Goal: Information Seeking & Learning: Check status

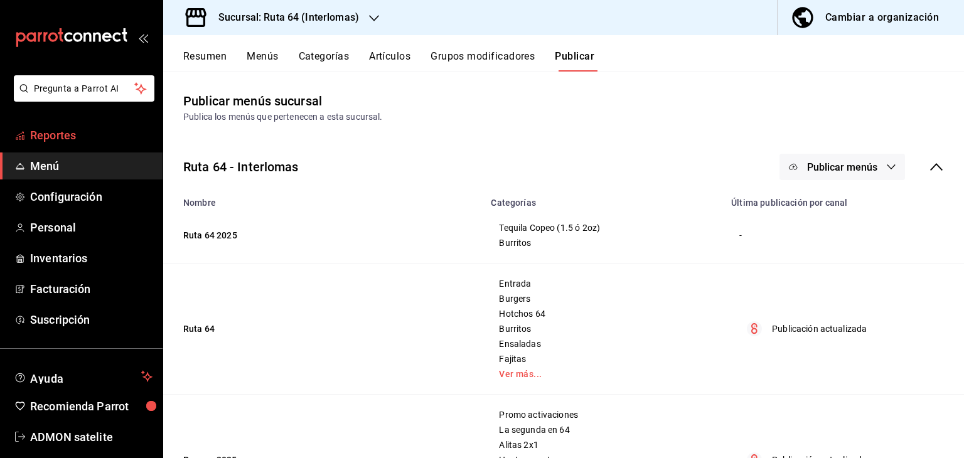
click at [65, 136] on span "Reportes" at bounding box center [91, 135] width 122 height 17
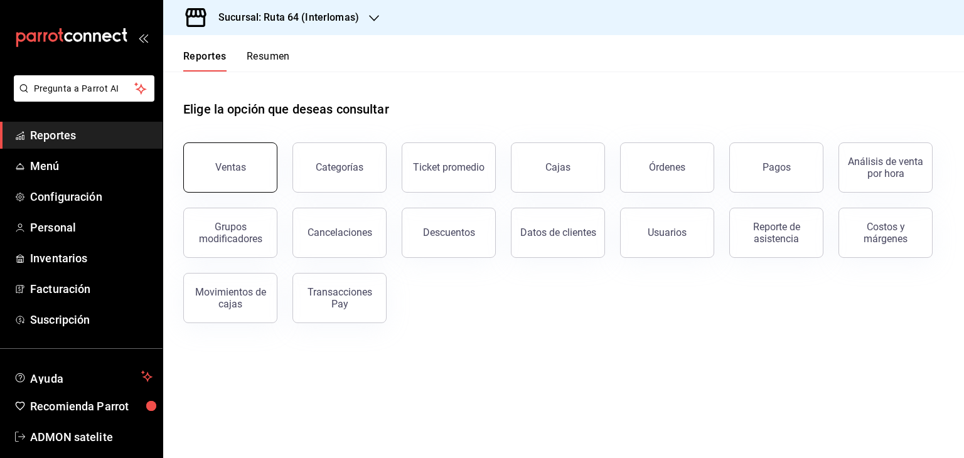
click at [231, 174] on button "Ventas" at bounding box center [230, 168] width 94 height 50
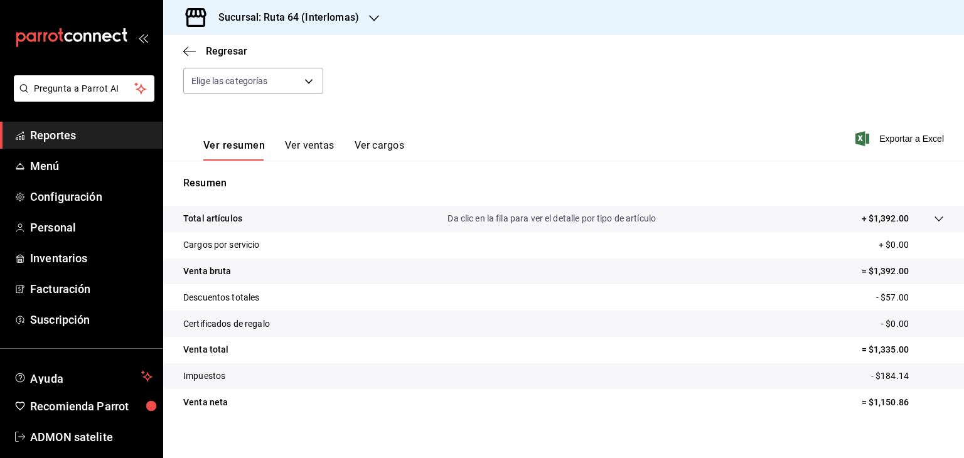
scroll to position [132, 0]
click at [299, 143] on button "Ver ventas" at bounding box center [310, 148] width 50 height 21
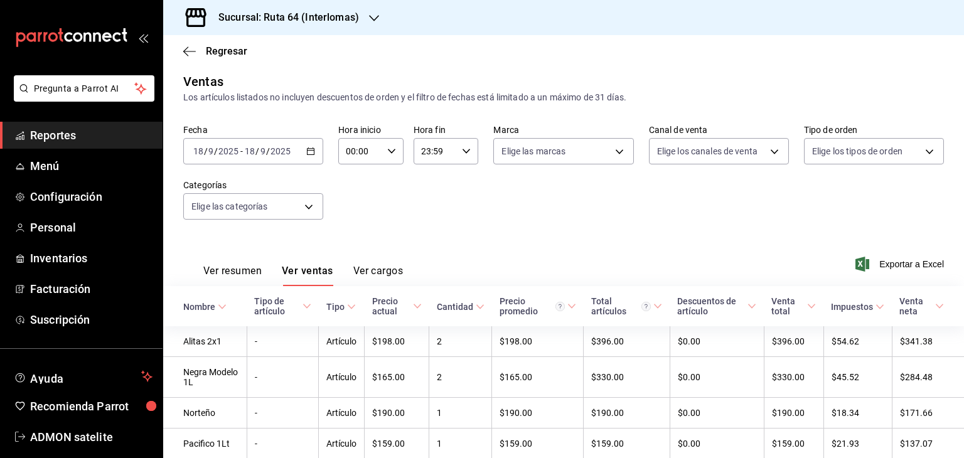
scroll to position [132, 0]
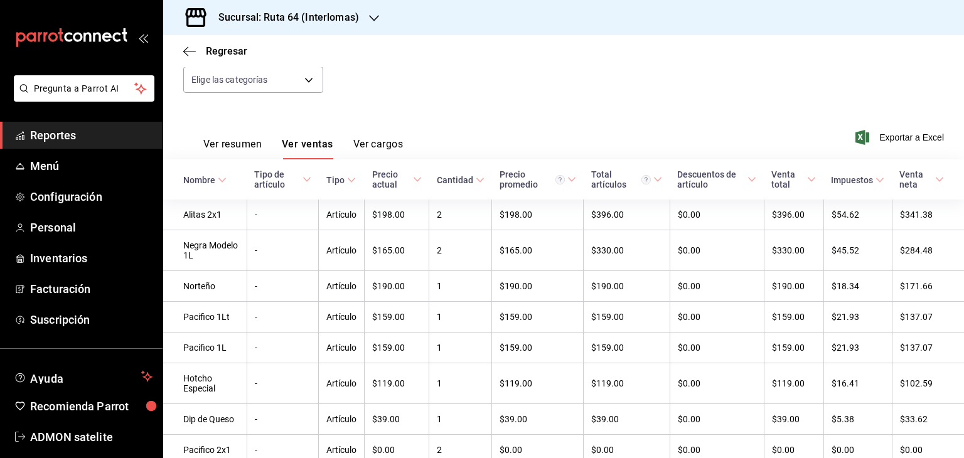
click at [257, 144] on button "Ver resumen" at bounding box center [232, 148] width 58 height 21
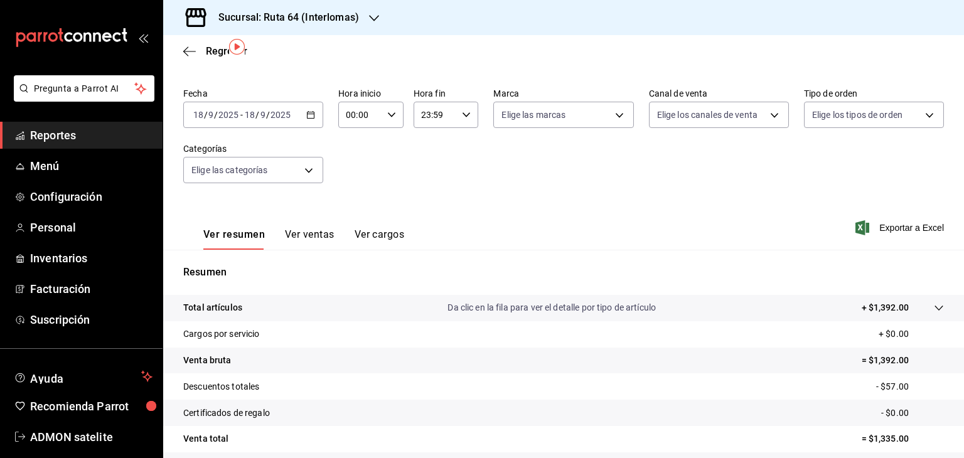
scroll to position [40, 0]
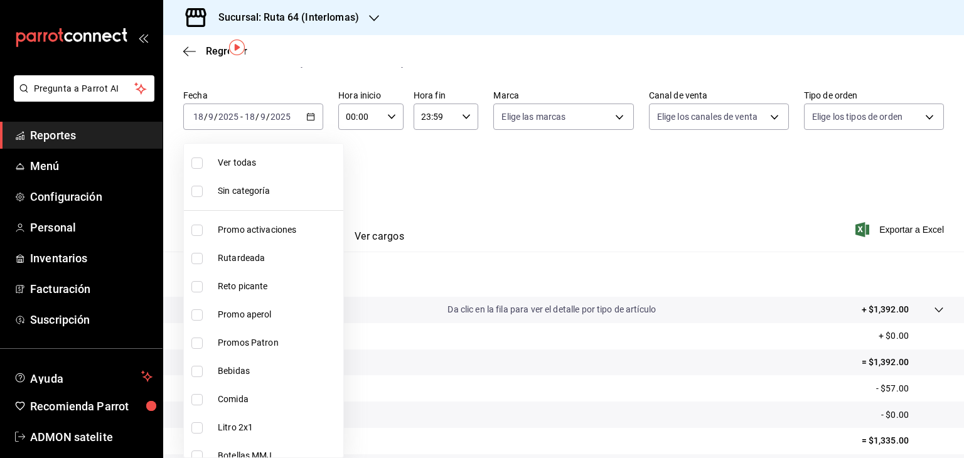
click at [287, 176] on body "Pregunta a Parrot AI Reportes Menú Configuración Personal Inventarios Facturaci…" at bounding box center [482, 229] width 964 height 458
click at [413, 188] on div at bounding box center [482, 229] width 964 height 458
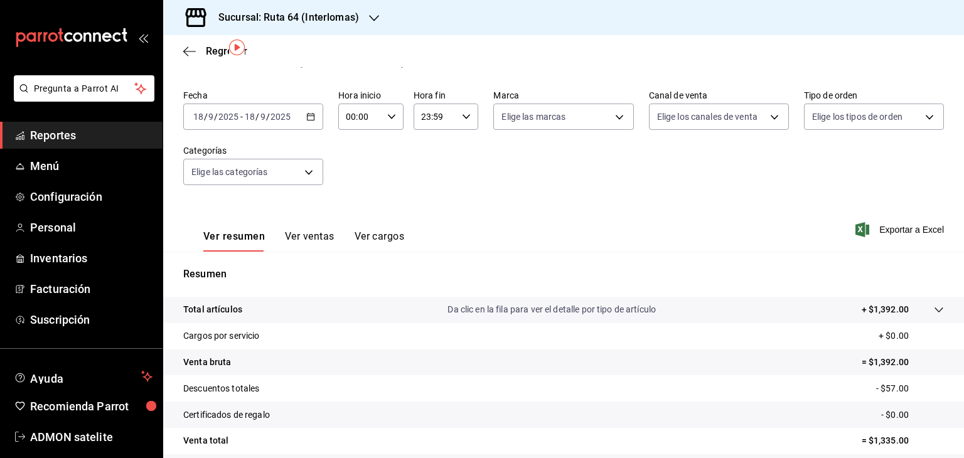
click at [306, 237] on button "Ver ventas" at bounding box center [310, 240] width 50 height 21
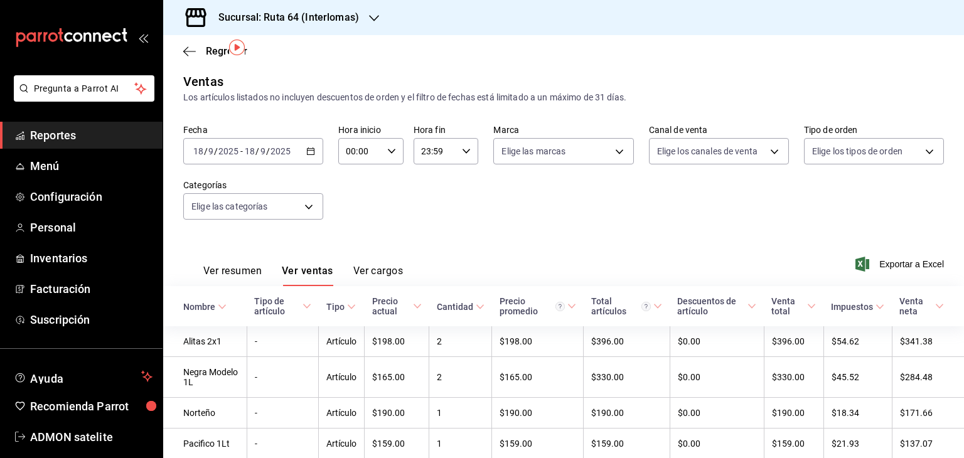
scroll to position [40, 0]
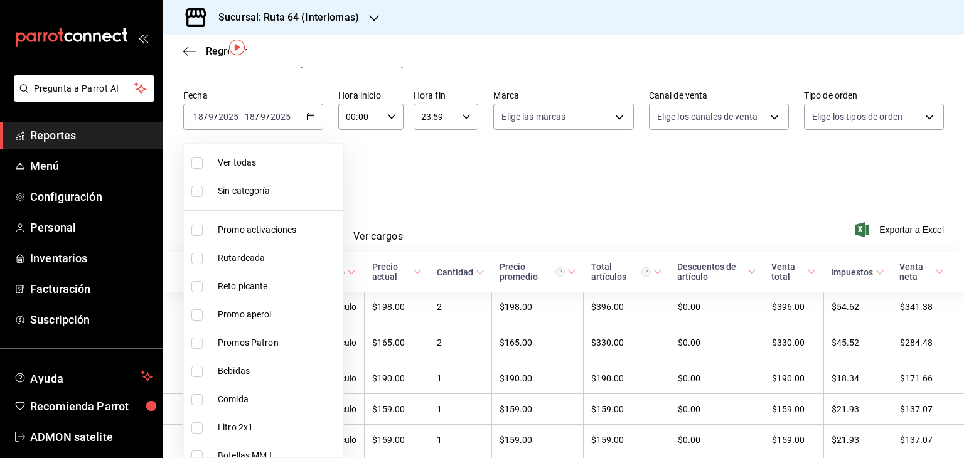
click at [310, 171] on body "Pregunta a Parrot AI Reportes Menú Configuración Personal Inventarios Facturaci…" at bounding box center [482, 229] width 964 height 458
click at [244, 160] on span "Ver todas" at bounding box center [278, 162] width 121 height 13
type input "bbb85eee-cea7-40ee-b61a-891f57e45b04,ddaf5282-f3a2-4674-9e3f-39746589e02f,23dee…"
checkbox input "true"
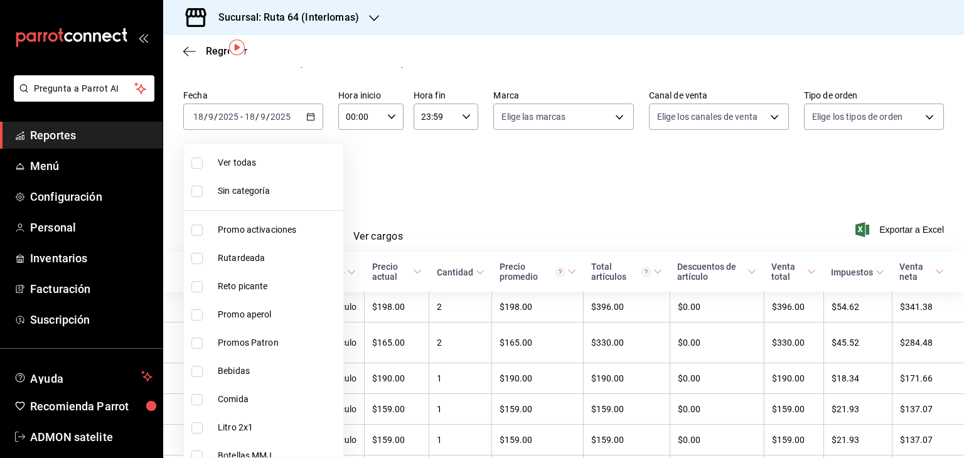
checkbox input "true"
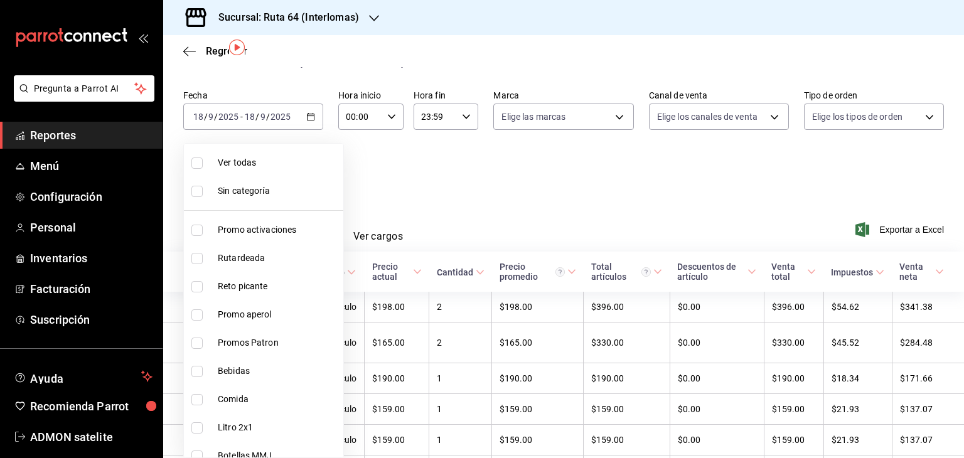
checkbox input "true"
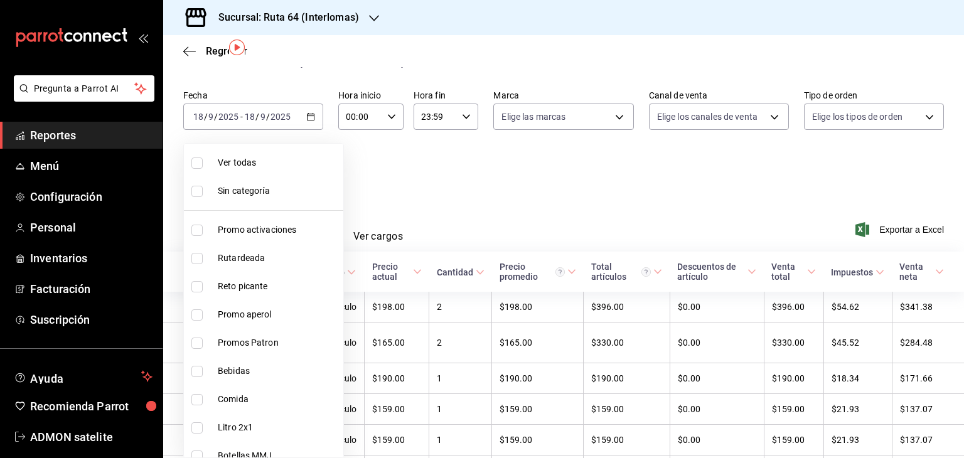
checkbox input "true"
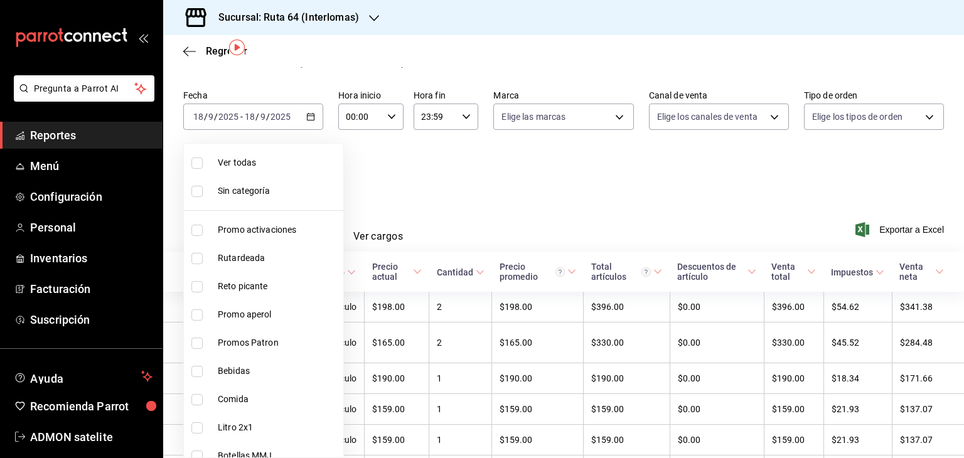
checkbox input "true"
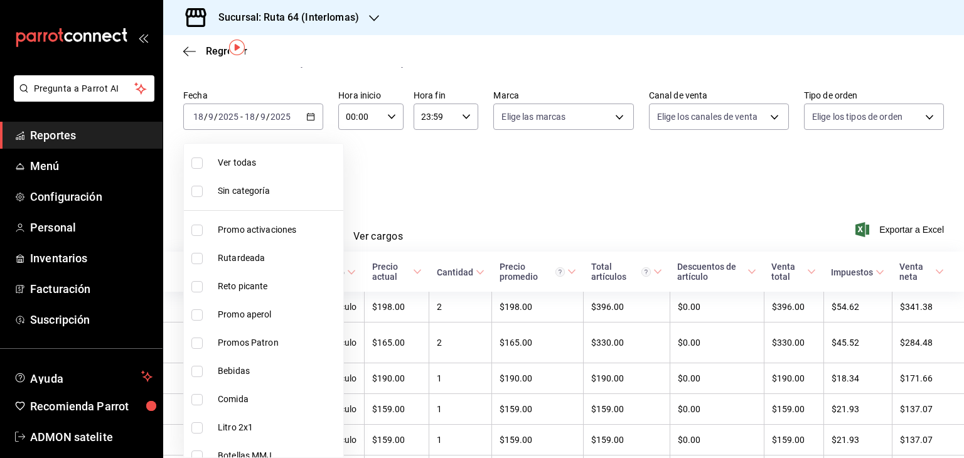
checkbox input "true"
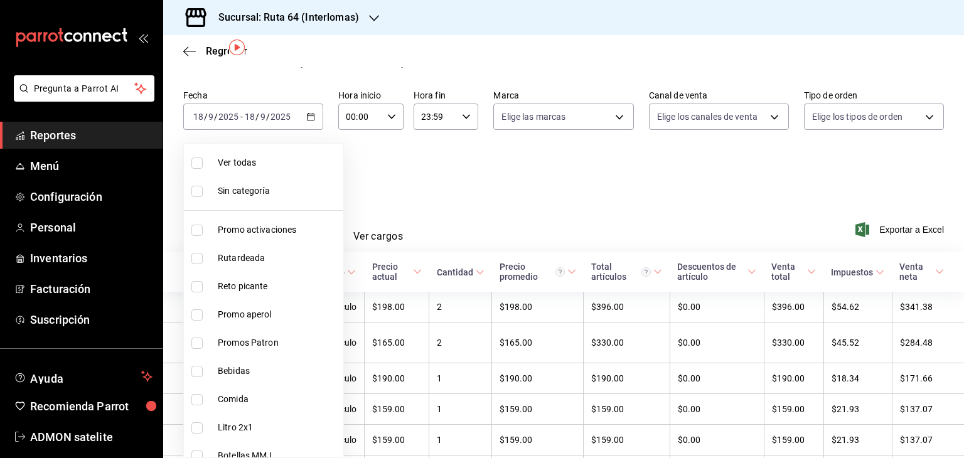
checkbox input "true"
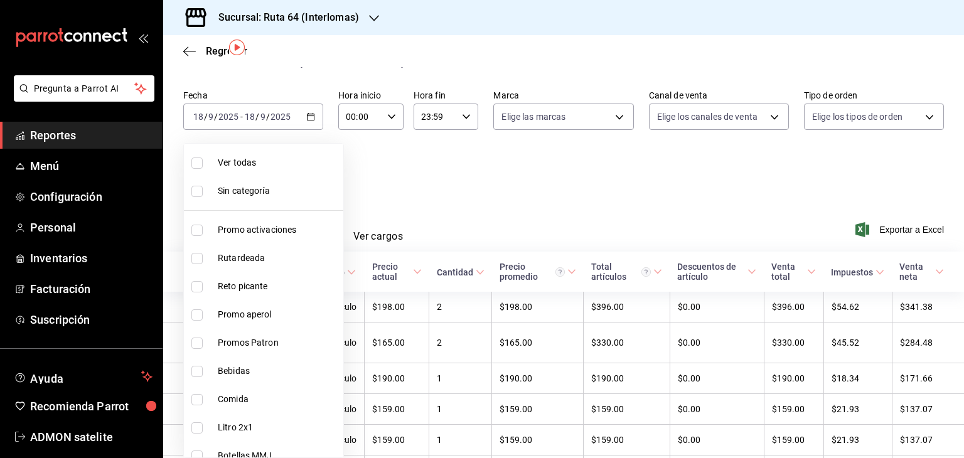
checkbox input "true"
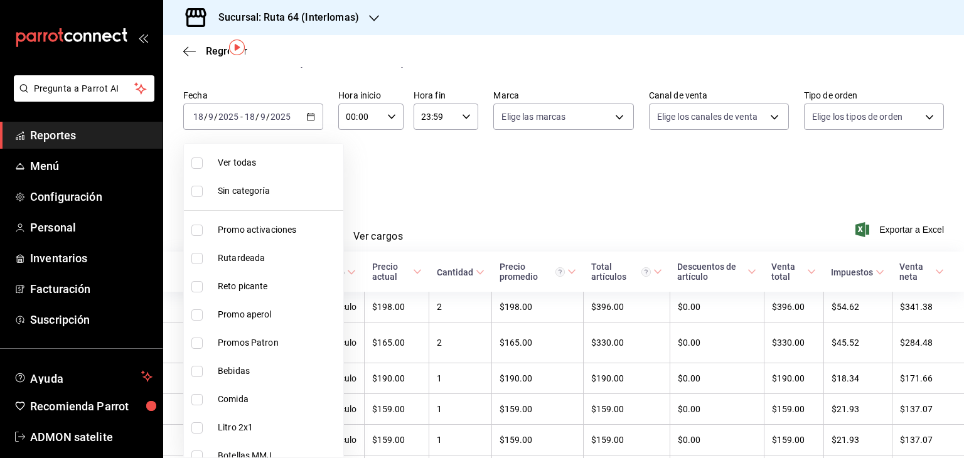
checkbox input "true"
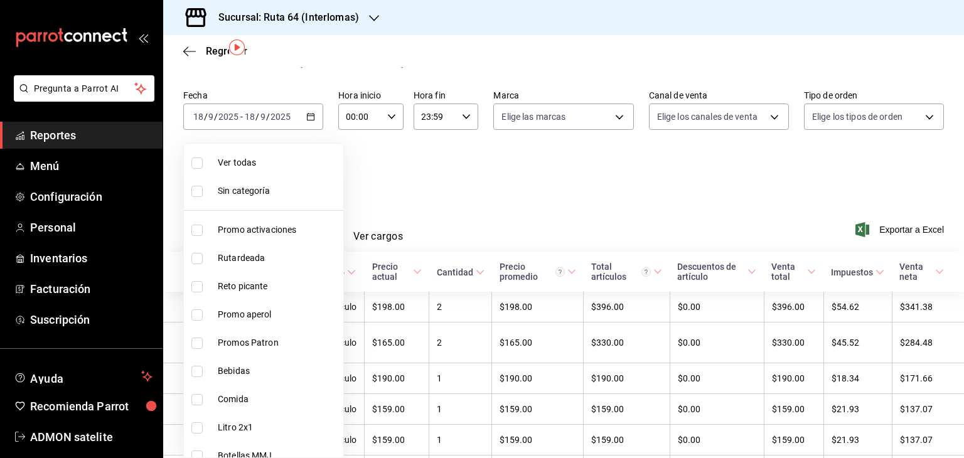
checkbox input "true"
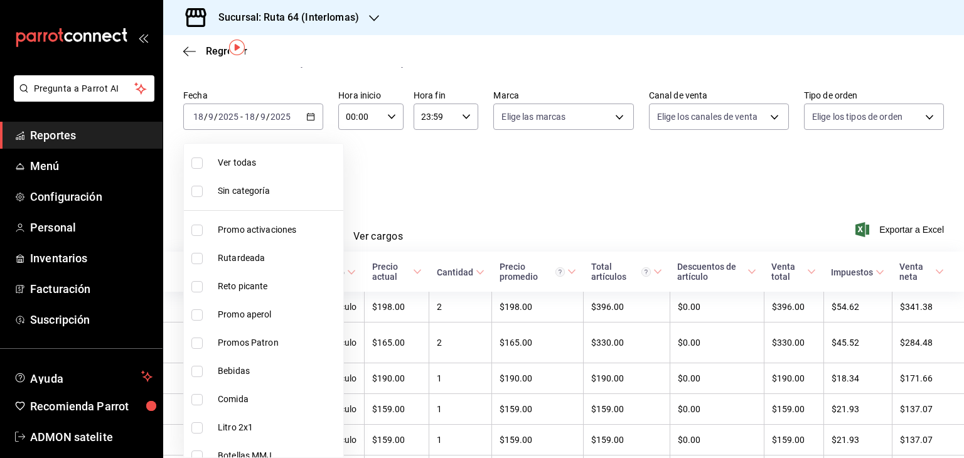
checkbox input "true"
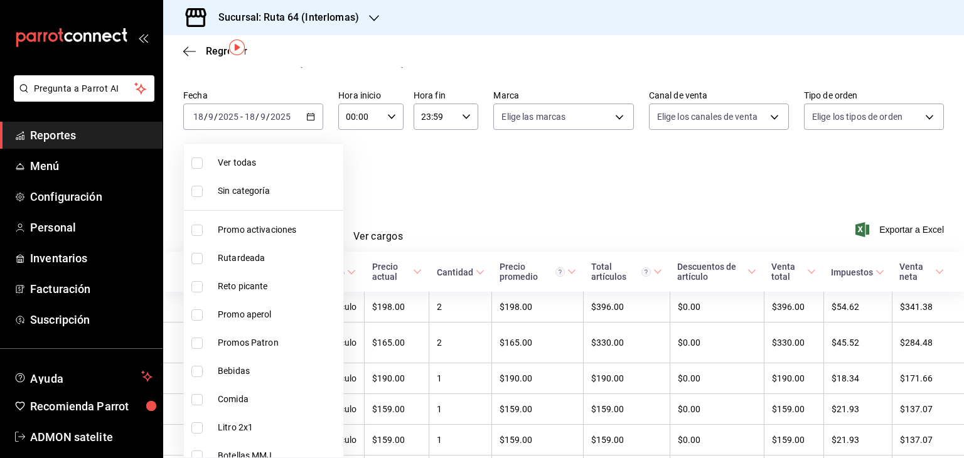
checkbox input "true"
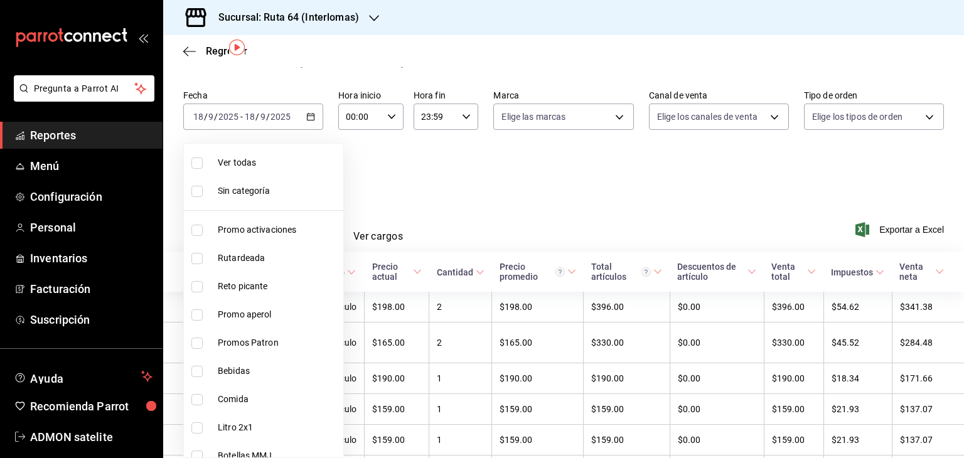
checkbox input "true"
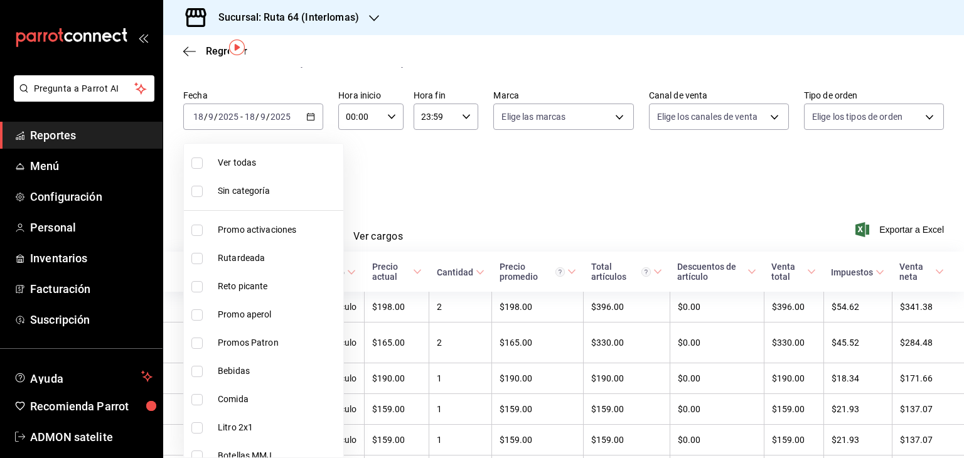
checkbox input "true"
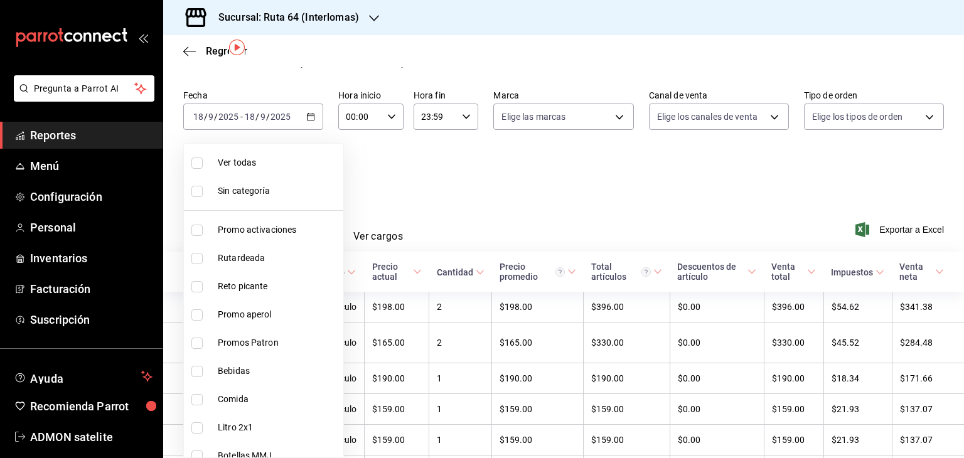
checkbox input "true"
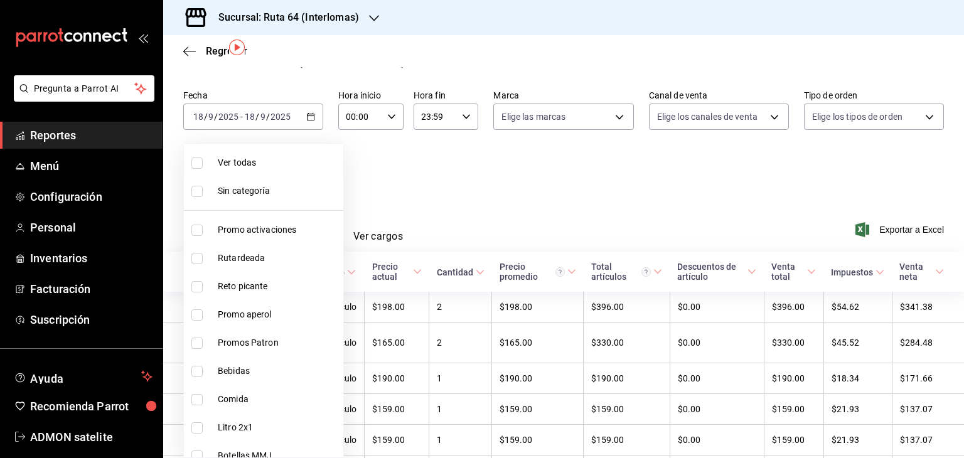
checkbox input "true"
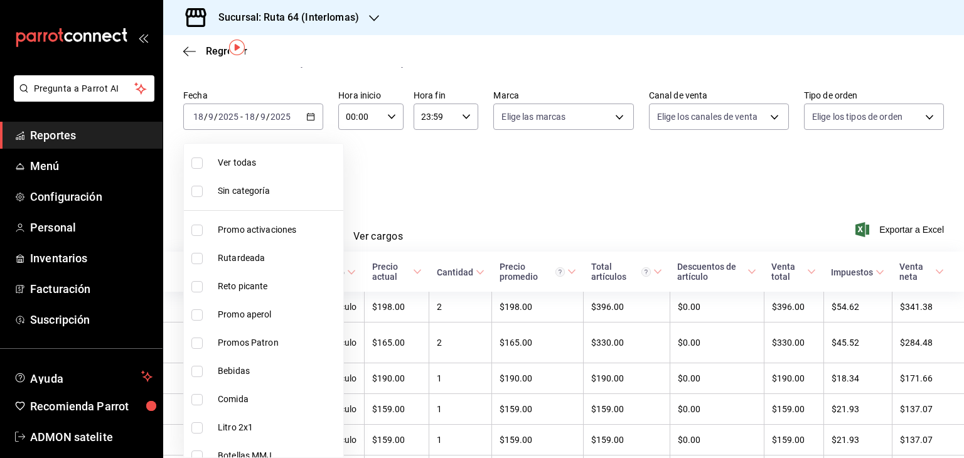
checkbox input "true"
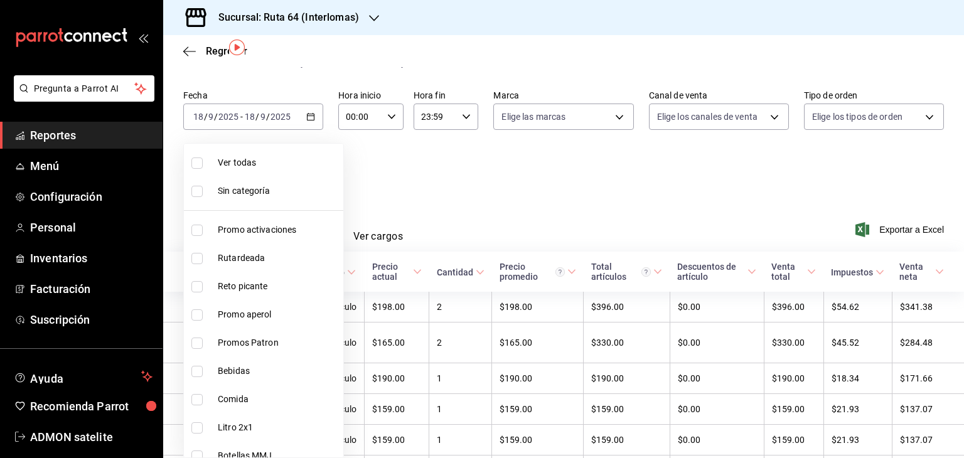
checkbox input "true"
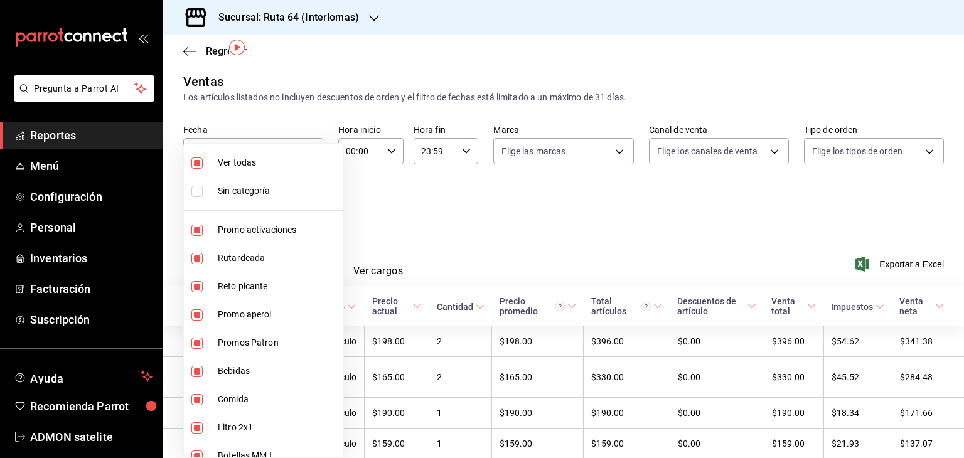
scroll to position [40, 0]
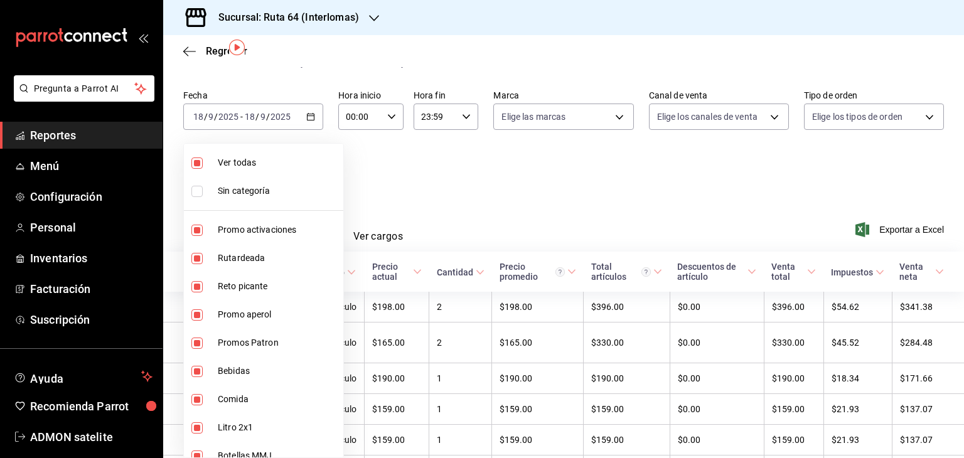
click at [394, 173] on div at bounding box center [482, 229] width 964 height 458
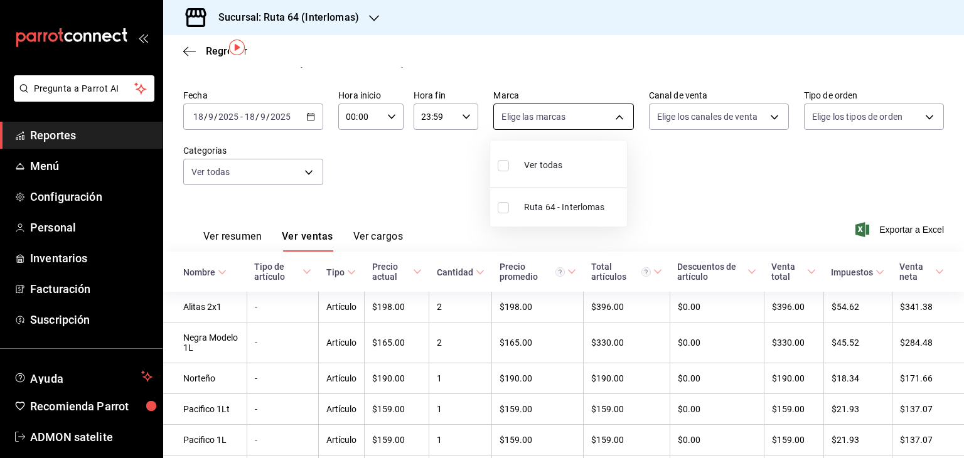
click at [595, 118] on body "Pregunta a Parrot AI Reportes Menú Configuración Personal Inventarios Facturaci…" at bounding box center [482, 229] width 964 height 458
click at [699, 153] on div at bounding box center [482, 229] width 964 height 458
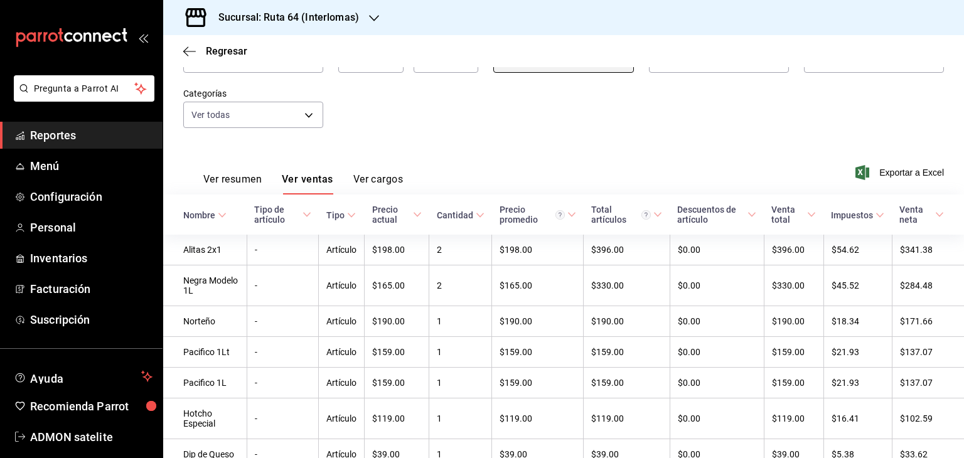
scroll to position [127, 0]
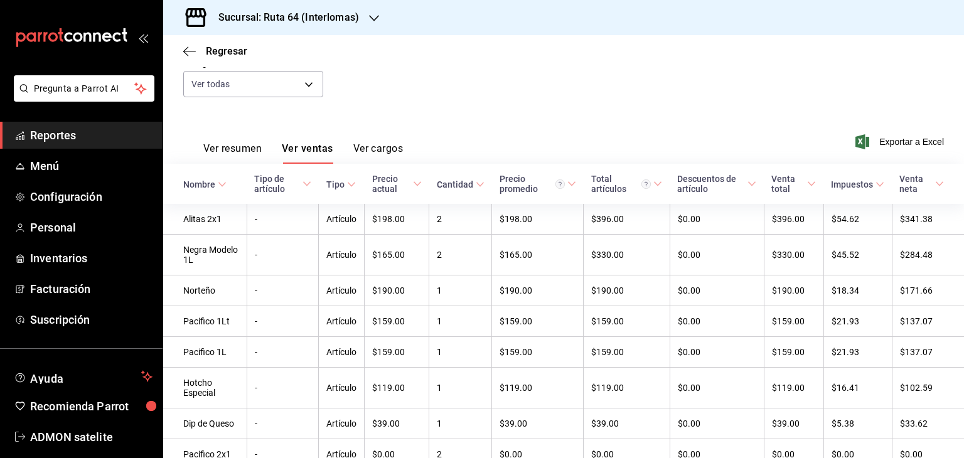
click at [301, 186] on span "Tipo de artículo" at bounding box center [282, 184] width 57 height 20
click at [308, 184] on \(Stroke\) at bounding box center [307, 183] width 8 height 4
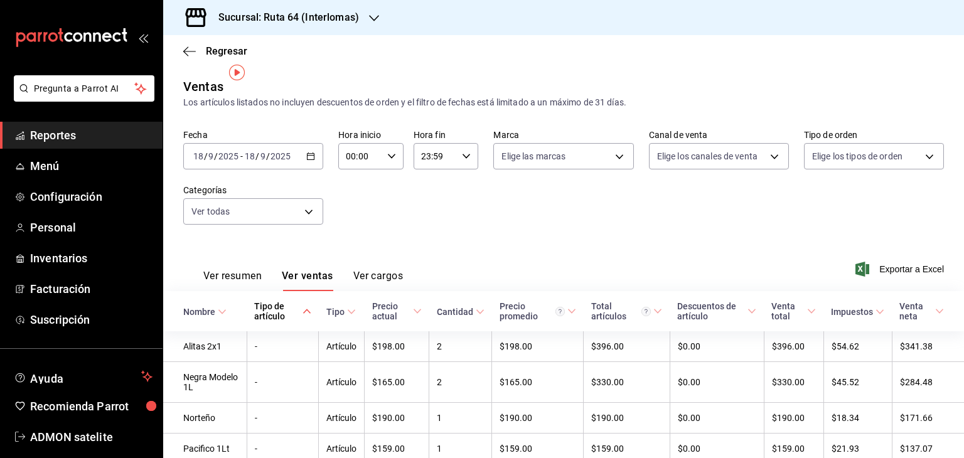
scroll to position [24, 0]
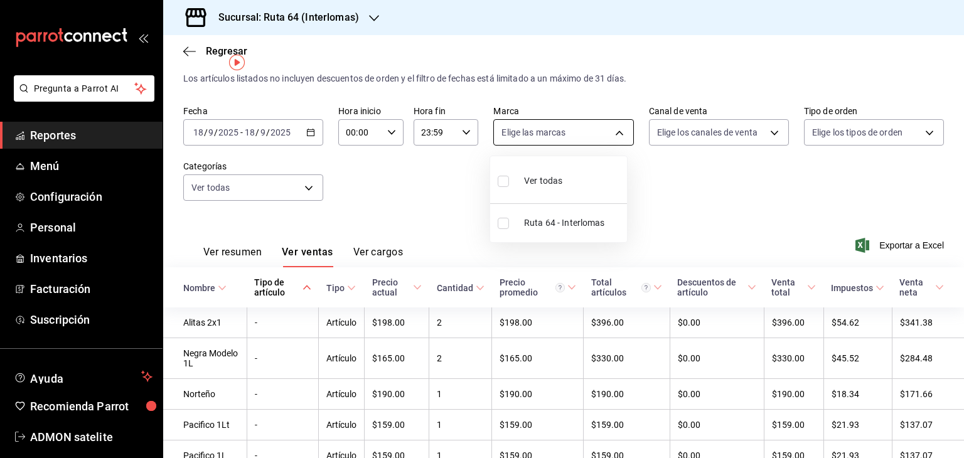
click at [605, 135] on body "Pregunta a Parrot AI Reportes Menú Configuración Personal Inventarios Facturaci…" at bounding box center [482, 229] width 964 height 458
click at [762, 132] on div at bounding box center [482, 229] width 964 height 458
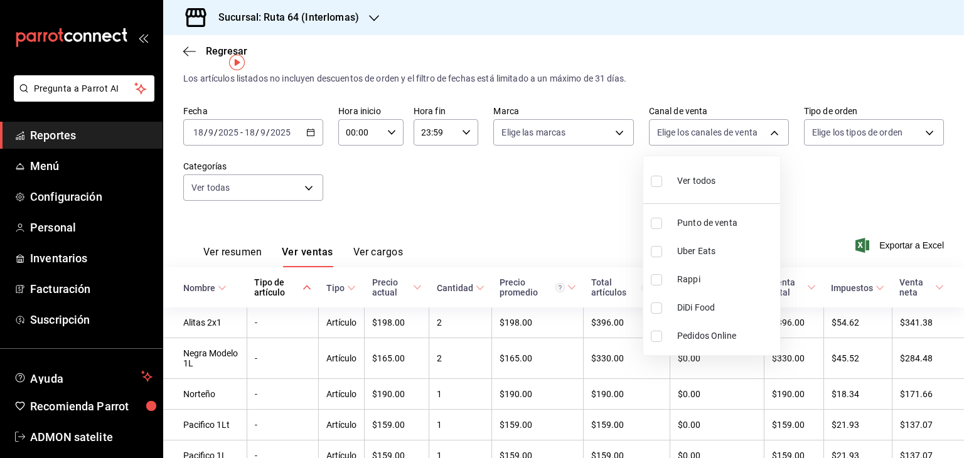
click at [762, 132] on body "Pregunta a Parrot AI Reportes Menú Configuración Personal Inventarios Facturaci…" at bounding box center [482, 229] width 964 height 458
click at [762, 132] on div at bounding box center [482, 229] width 964 height 458
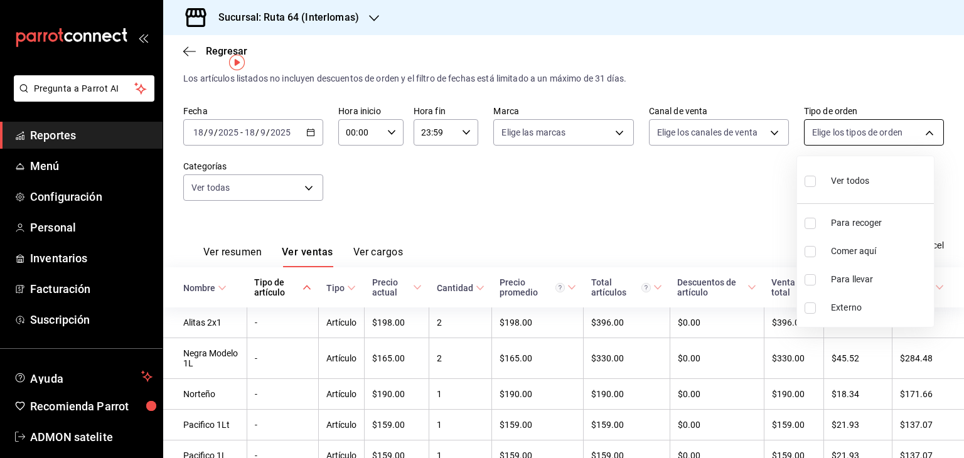
click at [888, 134] on body "Pregunta a Parrot AI Reportes Menú Configuración Personal Inventarios Facturaci…" at bounding box center [482, 229] width 964 height 458
click at [888, 134] on div at bounding box center [482, 229] width 964 height 458
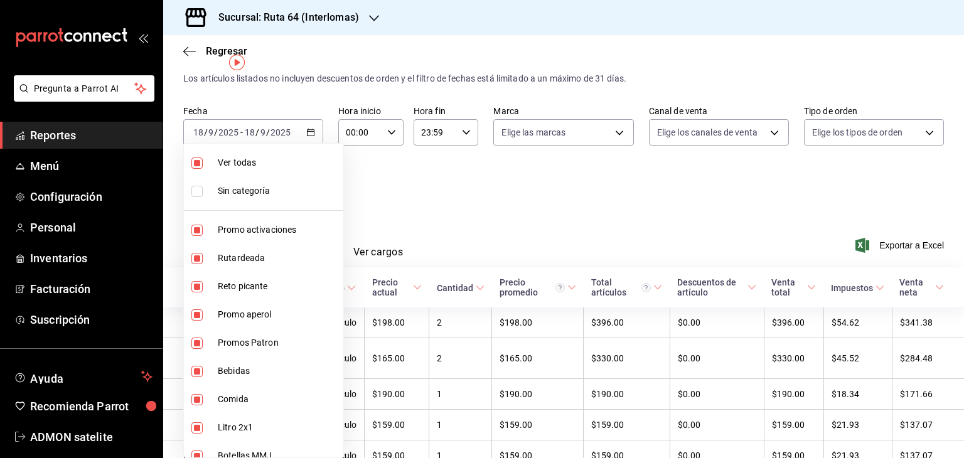
click at [269, 184] on body "Pregunta a Parrot AI Reportes Menú Configuración Personal Inventarios Facturaci…" at bounding box center [482, 229] width 964 height 458
click at [414, 236] on div at bounding box center [482, 229] width 964 height 458
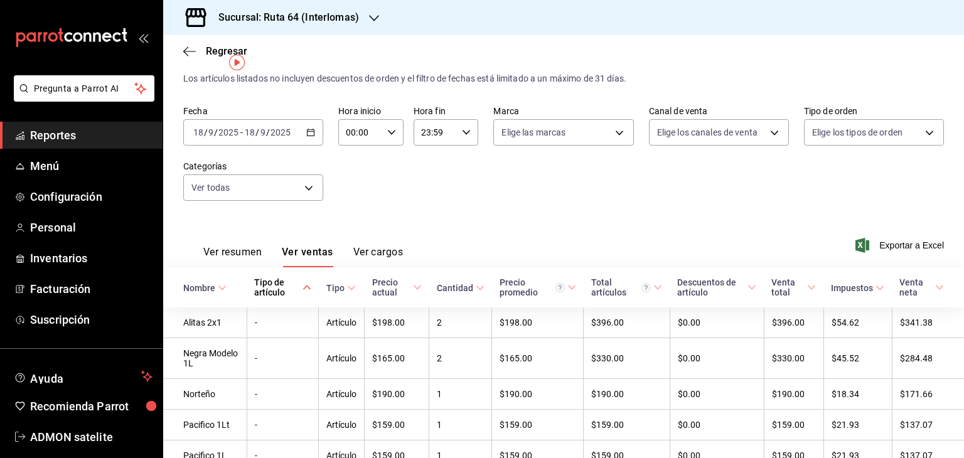
click at [383, 252] on button "Ver cargos" at bounding box center [379, 256] width 50 height 21
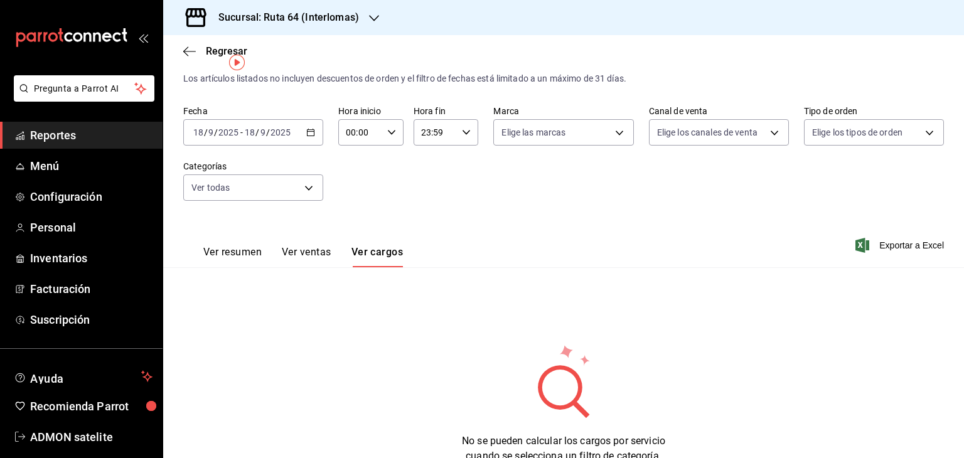
click at [235, 254] on button "Ver resumen" at bounding box center [232, 256] width 58 height 21
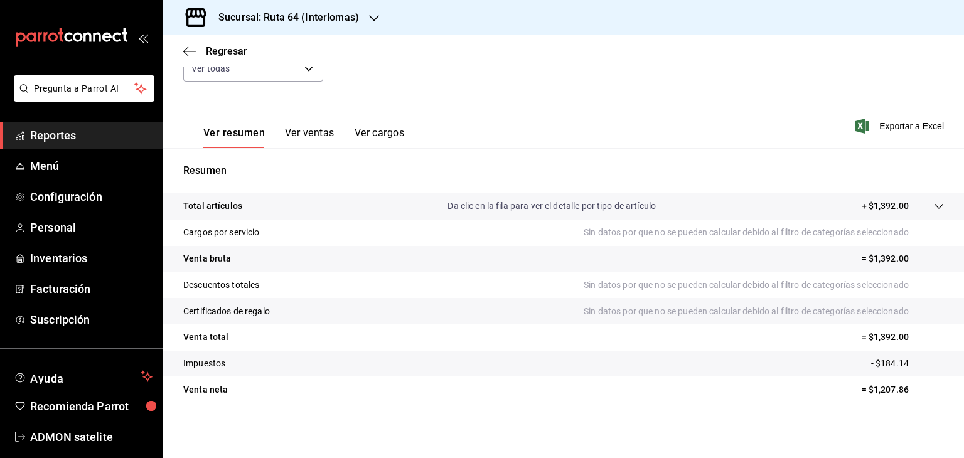
scroll to position [108, 0]
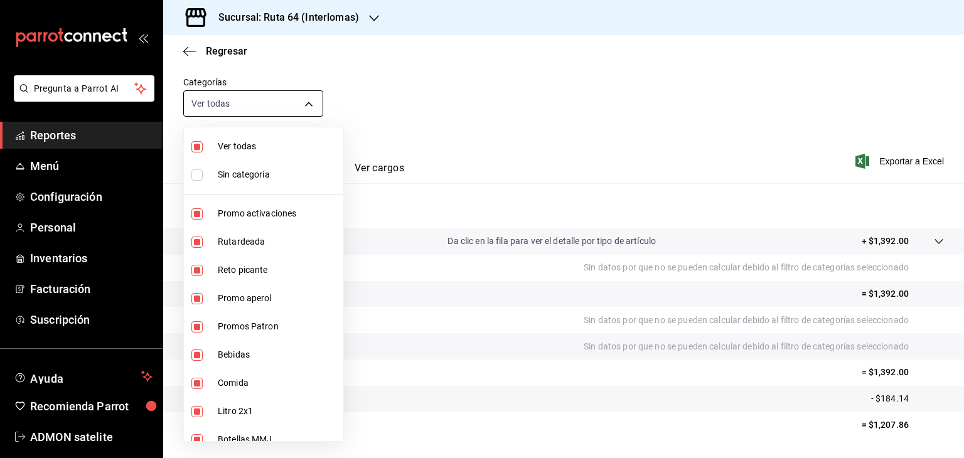
click at [308, 94] on body "Pregunta a Parrot AI Reportes Menú Configuración Personal Inventarios Facturaci…" at bounding box center [482, 229] width 964 height 458
click at [308, 94] on div at bounding box center [482, 229] width 964 height 458
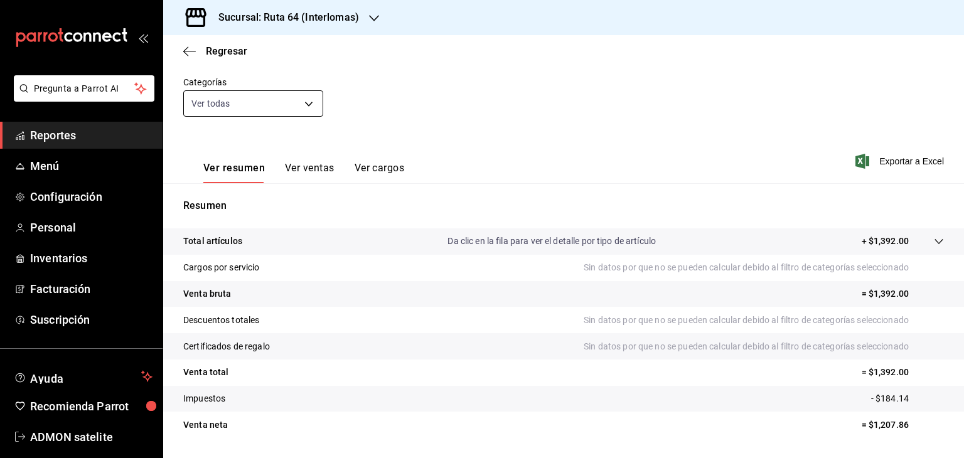
click at [308, 94] on div "Ver todas Sin categoría Promo activaciones Rutardeada Reto picante Promo aperol…" at bounding box center [482, 229] width 964 height 458
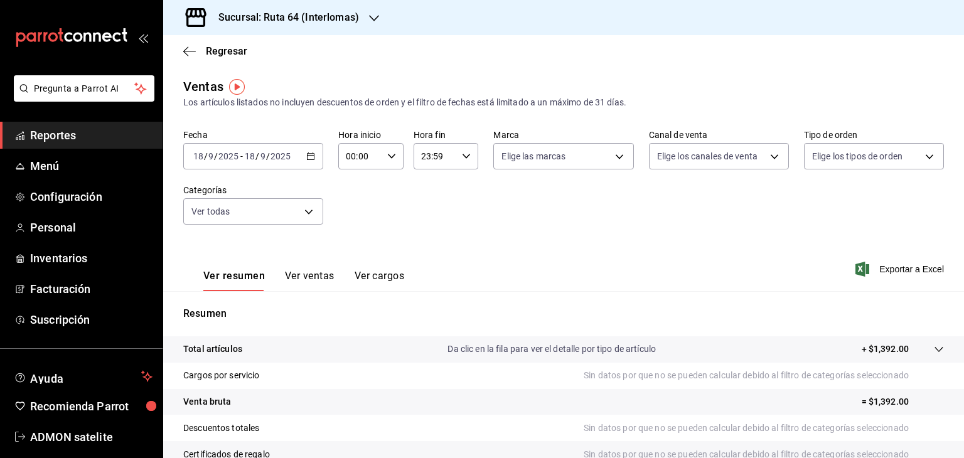
scroll to position [0, 0]
